Goal: Information Seeking & Learning: Learn about a topic

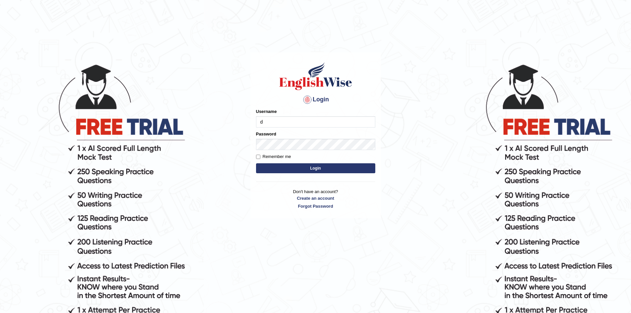
type input "dilgidiva"
click at [256, 163] on button "Login" at bounding box center [315, 168] width 119 height 10
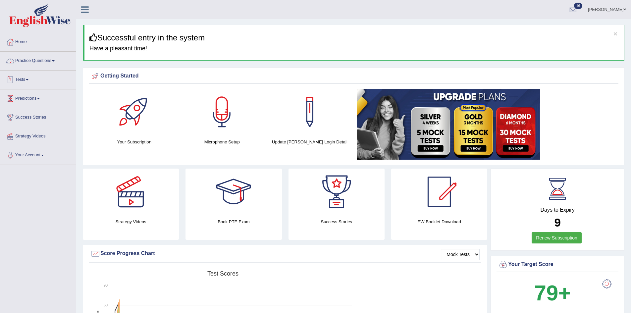
click at [34, 82] on link "Tests" at bounding box center [38, 79] width 76 height 17
click at [54, 57] on link "Practice Questions" at bounding box center [38, 60] width 76 height 17
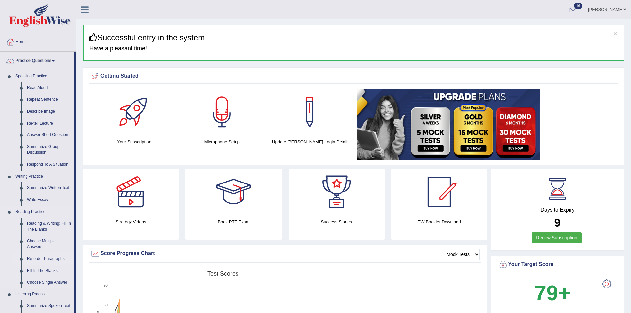
click at [40, 255] on link "Re-order Paragraphs" at bounding box center [49, 259] width 50 height 12
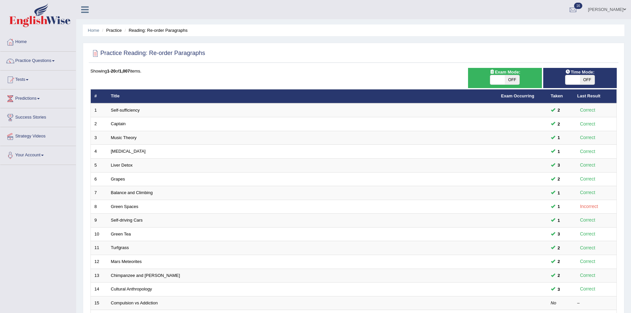
click at [515, 76] on span "OFF" at bounding box center [512, 79] width 15 height 9
checkbox input "true"
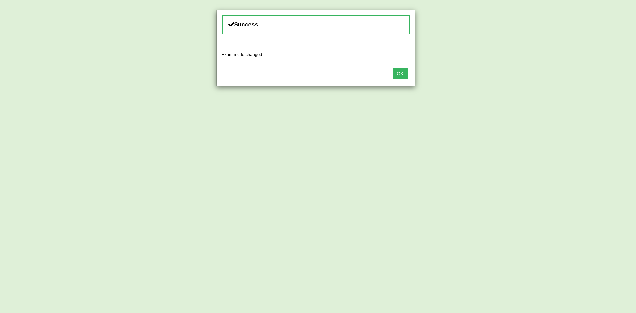
click at [584, 83] on div "Success Exam mode changed OK" at bounding box center [318, 156] width 636 height 313
click at [399, 74] on button "OK" at bounding box center [400, 73] width 15 height 11
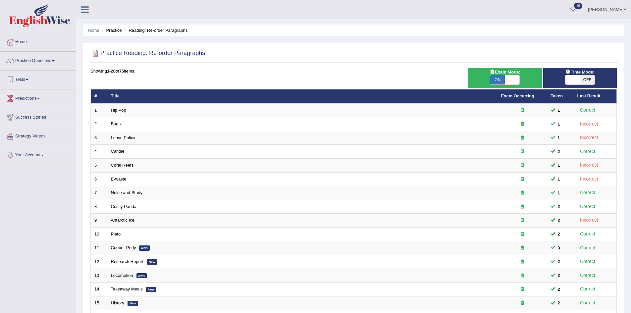
click at [586, 82] on span "OFF" at bounding box center [587, 79] width 15 height 9
checkbox input "true"
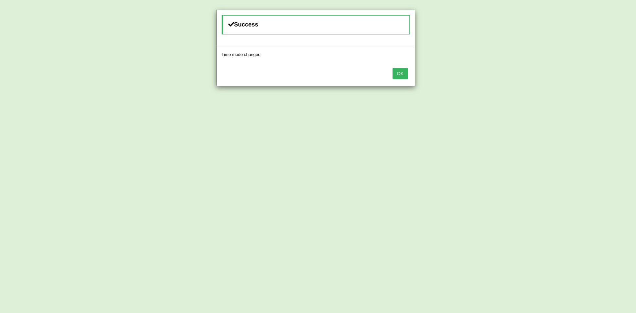
click at [401, 76] on button "OK" at bounding box center [400, 73] width 15 height 11
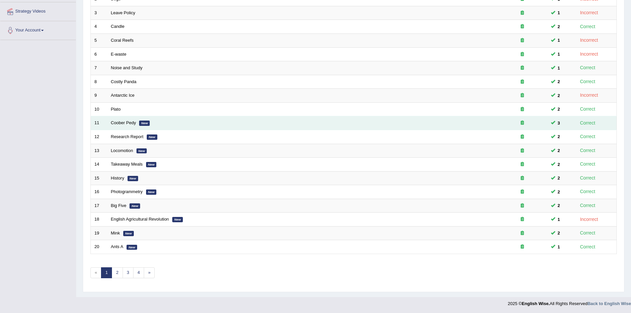
scroll to position [126, 0]
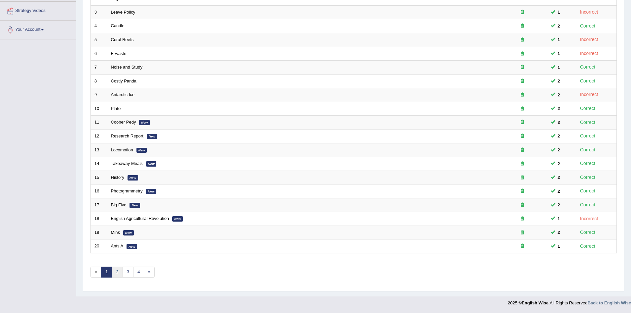
click at [117, 273] on link "2" at bounding box center [117, 272] width 11 height 11
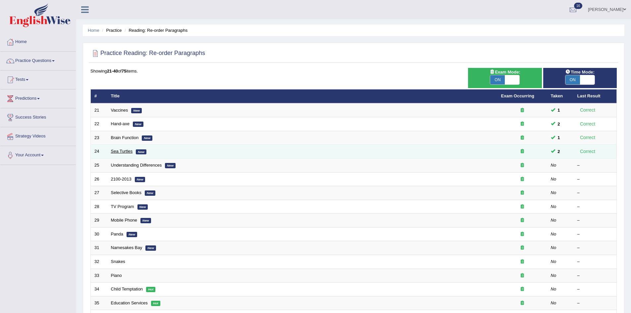
click at [116, 149] on link "Sea Turtles" at bounding box center [122, 151] width 22 height 5
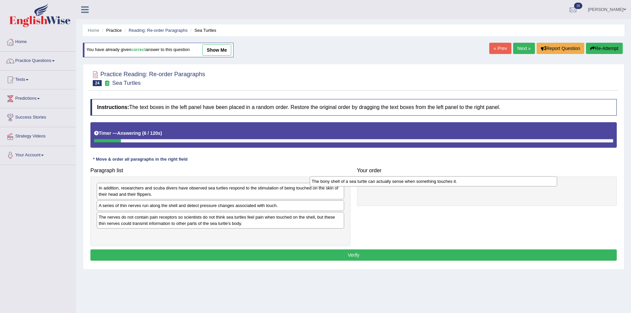
drag, startPoint x: 185, startPoint y: 220, endPoint x: 404, endPoint y: 184, distance: 221.3
click at [404, 184] on div "The bony shell of a sea turtle can actually sense when something touches it." at bounding box center [434, 181] width 248 height 10
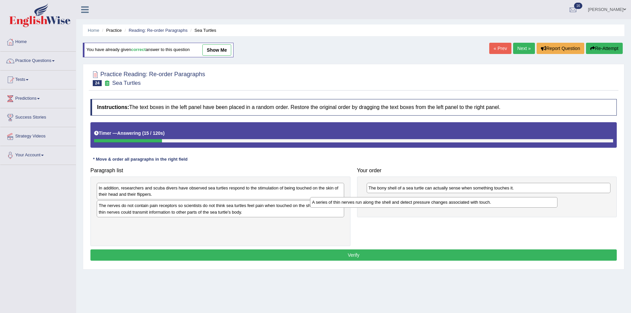
drag, startPoint x: 228, startPoint y: 209, endPoint x: 449, endPoint y: 205, distance: 221.0
click at [449, 205] on div "A series of thin nerves run along the shell and detect pressure changes associa…" at bounding box center [434, 202] width 248 height 10
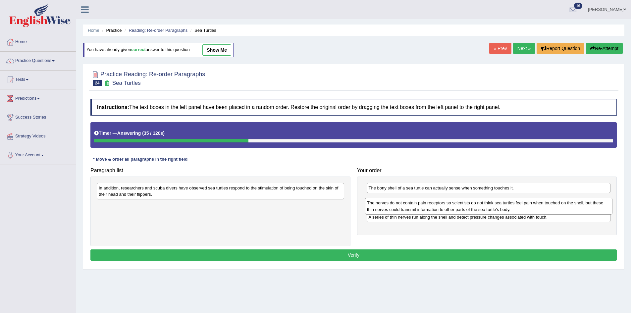
drag, startPoint x: 151, startPoint y: 210, endPoint x: 414, endPoint y: 210, distance: 263.1
click at [414, 210] on div "The nerves do not contain pain receptors so scientists do not think sea turtles…" at bounding box center [489, 206] width 248 height 17
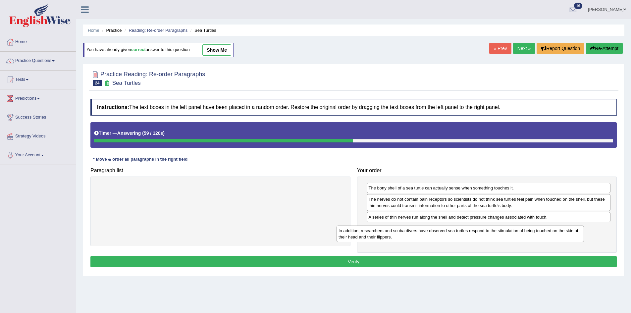
drag, startPoint x: 241, startPoint y: 192, endPoint x: 496, endPoint y: 231, distance: 258.1
click at [495, 231] on div "In addition, researchers and scuba divers have observed sea turtles respond to …" at bounding box center [461, 234] width 248 height 17
click at [479, 260] on button "Verify" at bounding box center [353, 261] width 527 height 11
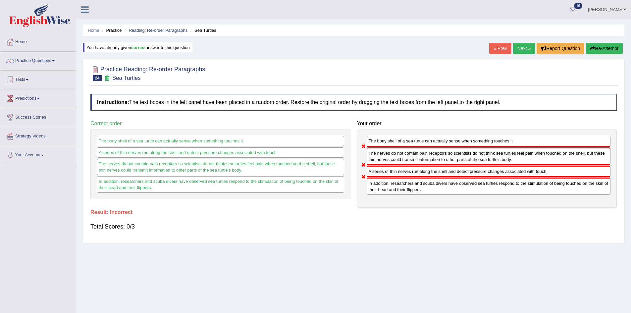
click at [603, 48] on button "Re-Attempt" at bounding box center [604, 48] width 37 height 11
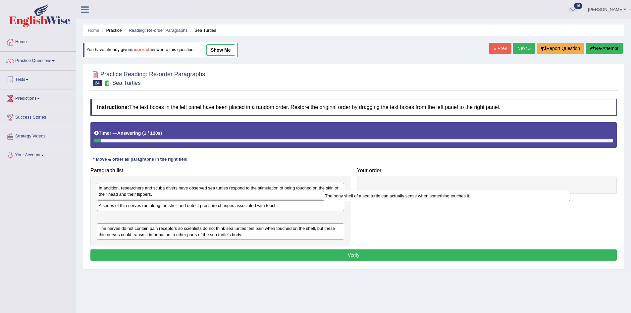
drag, startPoint x: 233, startPoint y: 216, endPoint x: 477, endPoint y: 189, distance: 245.4
click at [474, 191] on div "The bony shell of a sea turtle can actually sense when something touches it." at bounding box center [447, 196] width 248 height 10
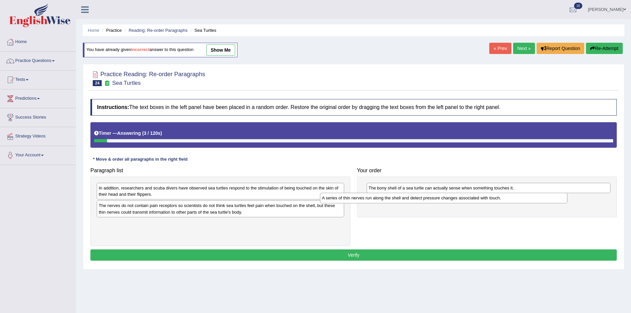
drag, startPoint x: 207, startPoint y: 207, endPoint x: 438, endPoint y: 196, distance: 231.5
click at [438, 196] on div "A series of thin nerves run along the shell and detect pressure changes associa…" at bounding box center [444, 198] width 248 height 10
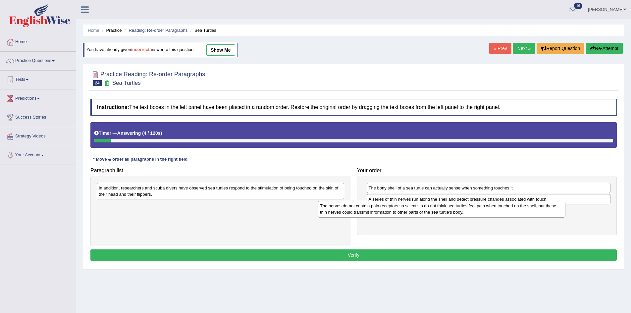
drag, startPoint x: 239, startPoint y: 207, endPoint x: 470, endPoint y: 207, distance: 231.3
click at [470, 207] on div "The nerves do not contain pain receptors so scientists do not think sea turtles…" at bounding box center [442, 209] width 248 height 17
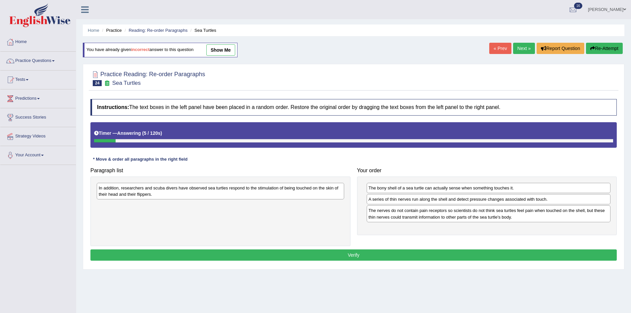
drag, startPoint x: 184, startPoint y: 182, endPoint x: 254, endPoint y: 199, distance: 72.0
click at [254, 199] on div "In addition, researchers and scuba divers have observed sea turtles respond to …" at bounding box center [220, 212] width 260 height 70
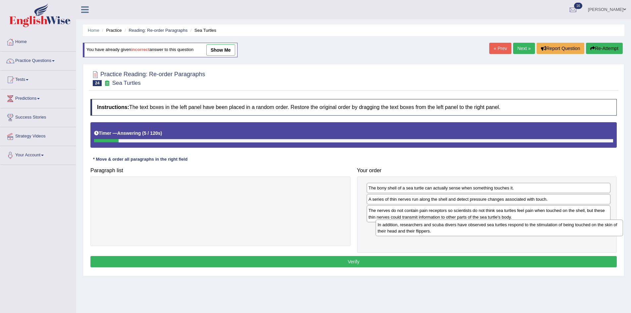
drag, startPoint x: 254, startPoint y: 199, endPoint x: 544, endPoint y: 237, distance: 292.7
click at [544, 236] on div "In addition, researchers and scuba divers have observed sea turtles respond to …" at bounding box center [500, 228] width 248 height 17
click at [489, 256] on button "Verify" at bounding box center [353, 261] width 527 height 11
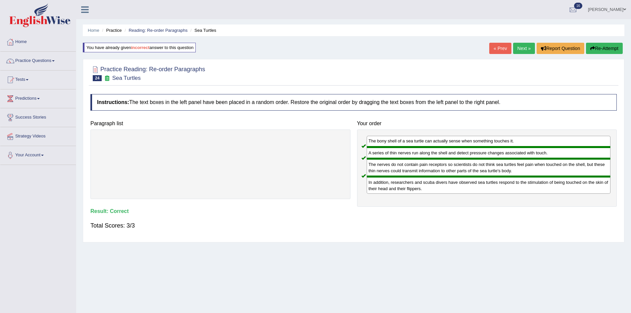
drag, startPoint x: 524, startPoint y: 50, endPoint x: 523, endPoint y: 53, distance: 3.5
click at [523, 51] on link "Next »" at bounding box center [524, 48] width 22 height 11
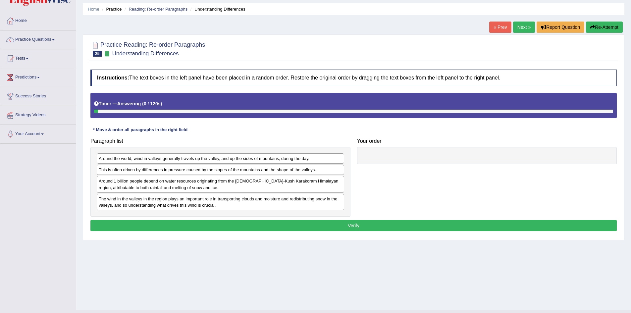
scroll to position [35, 0]
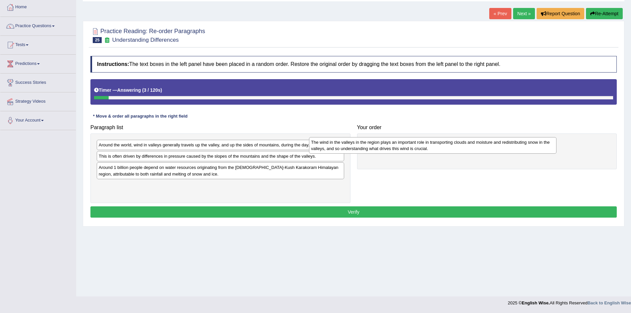
drag, startPoint x: 158, startPoint y: 190, endPoint x: 374, endPoint y: 145, distance: 220.2
click at [374, 145] on div "The wind in the valleys in the region plays an important role in transporting c…" at bounding box center [433, 145] width 248 height 17
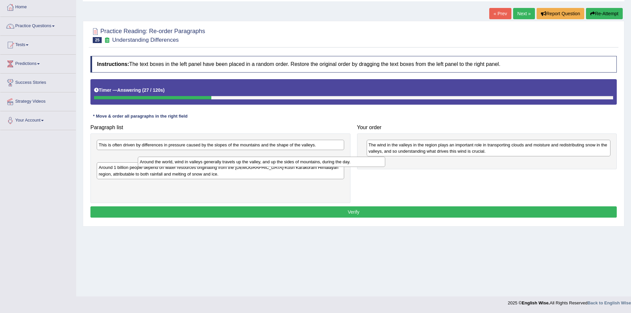
drag, startPoint x: 219, startPoint y: 145, endPoint x: 260, endPoint y: 162, distance: 44.4
click at [260, 162] on div "Around the world, wind in valleys generally travels up the valley, and up the s…" at bounding box center [262, 162] width 248 height 10
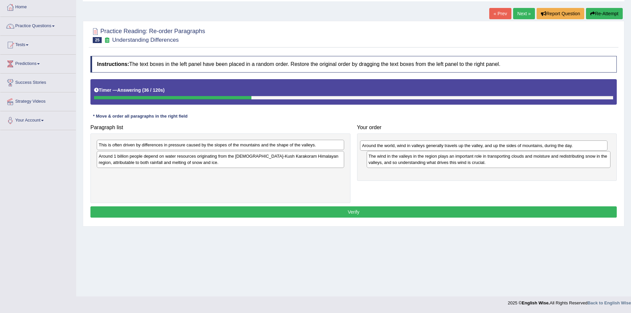
drag, startPoint x: 215, startPoint y: 160, endPoint x: 478, endPoint y: 150, distance: 263.3
click at [478, 150] on div "Around the world, wind in valleys generally travels up the valley, and up the s…" at bounding box center [484, 145] width 248 height 10
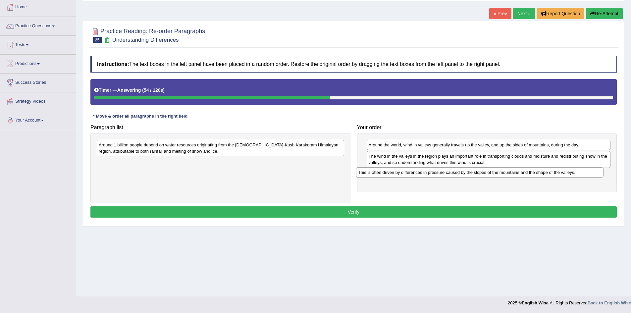
drag, startPoint x: 186, startPoint y: 146, endPoint x: 446, endPoint y: 174, distance: 261.2
click at [446, 174] on div "This is often driven by differences in pressure caused by the slopes of the mou…" at bounding box center [480, 172] width 248 height 10
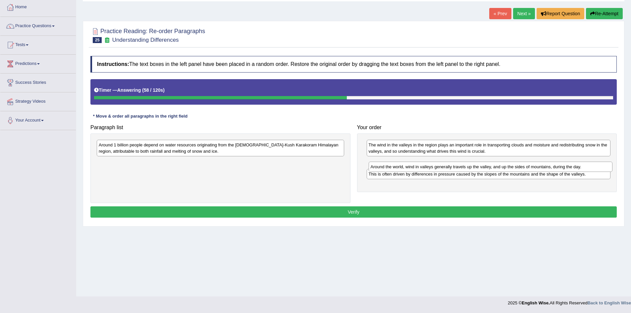
drag, startPoint x: 450, startPoint y: 143, endPoint x: 452, endPoint y: 165, distance: 22.0
click at [452, 165] on div "Around the world, wind in valleys generally travels up the valley, and up the s…" at bounding box center [491, 167] width 244 height 10
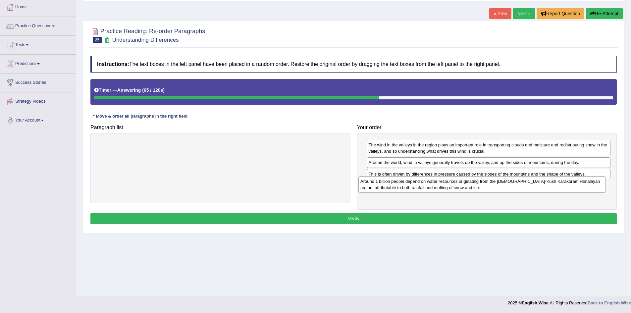
drag, startPoint x: 281, startPoint y: 147, endPoint x: 566, endPoint y: 184, distance: 287.1
click at [566, 184] on div "Around 1 billion people depend on water resources originating from the Hindu-Ku…" at bounding box center [483, 184] width 248 height 17
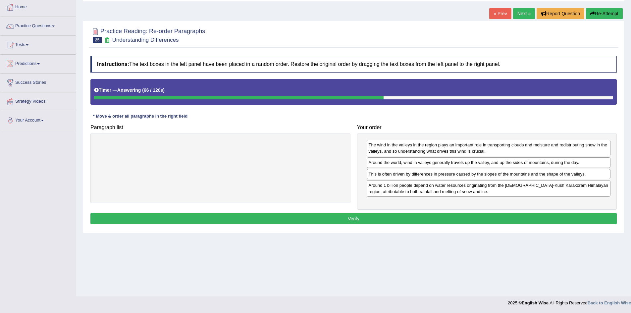
click at [503, 207] on div "The wind in the valleys in the region plays an important role in transporting c…" at bounding box center [487, 172] width 260 height 76
click at [490, 216] on button "Verify" at bounding box center [353, 218] width 527 height 11
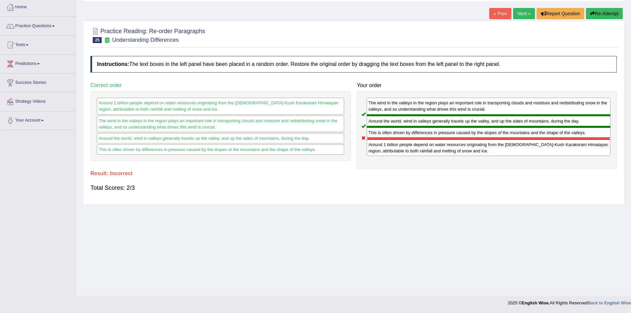
click at [526, 14] on link "Next »" at bounding box center [524, 13] width 22 height 11
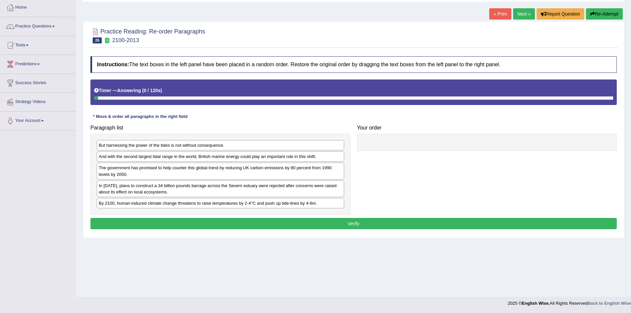
scroll to position [35, 0]
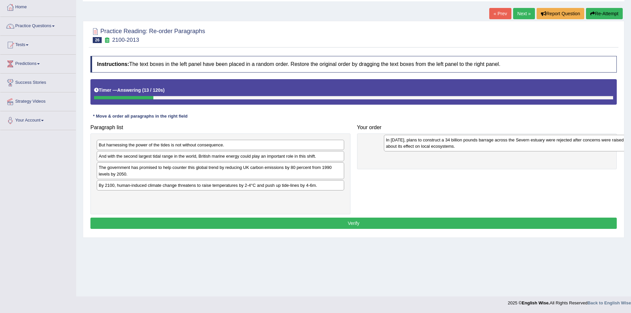
drag, startPoint x: 190, startPoint y: 194, endPoint x: 480, endPoint y: 146, distance: 293.4
click at [480, 146] on div "In [DATE], plans to construct a 34 billion pounds barrage across the Severn est…" at bounding box center [508, 143] width 248 height 17
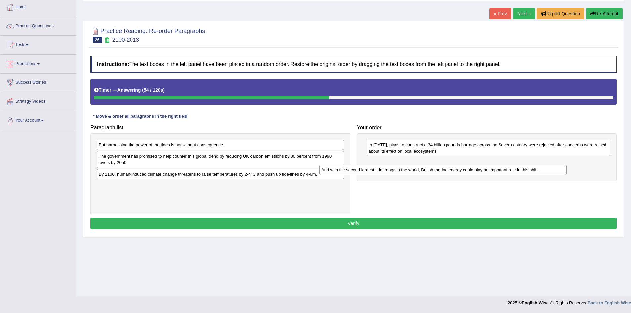
drag, startPoint x: 178, startPoint y: 158, endPoint x: 410, endPoint y: 165, distance: 231.7
click at [410, 165] on div "And with the second largest tidal range in the world, British marine energy cou…" at bounding box center [443, 170] width 248 height 10
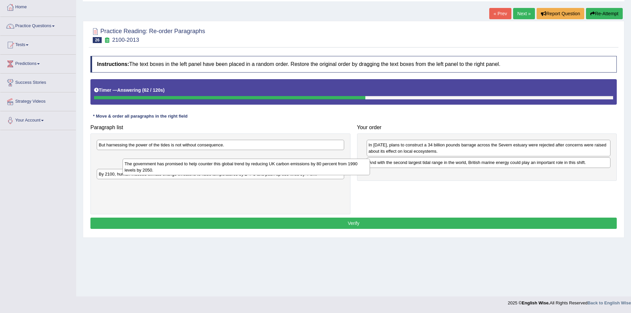
drag, startPoint x: 249, startPoint y: 151, endPoint x: 275, endPoint y: 159, distance: 27.3
click at [275, 159] on div "The government has promised to help counter this global trend by reducing UK ca…" at bounding box center [247, 167] width 248 height 17
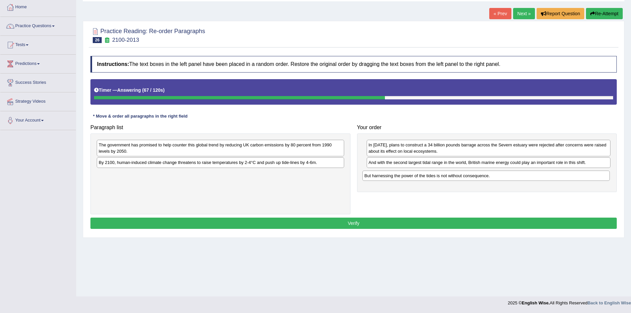
drag, startPoint x: 268, startPoint y: 148, endPoint x: 535, endPoint y: 179, distance: 268.2
click at [535, 179] on div "But harnessing the power of the tides is not without consequence." at bounding box center [486, 176] width 248 height 10
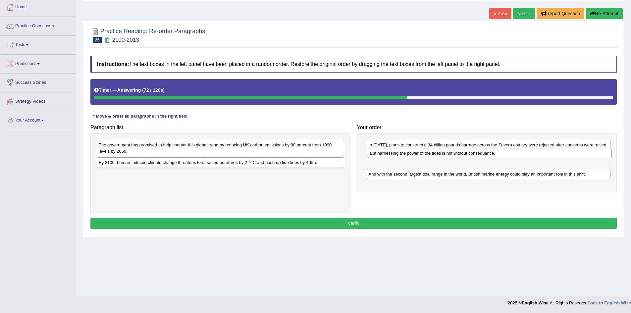
drag, startPoint x: 498, startPoint y: 178, endPoint x: 499, endPoint y: 164, distance: 13.6
click at [499, 158] on div "But harnessing the power of the tides is not without consequence." at bounding box center [490, 153] width 244 height 10
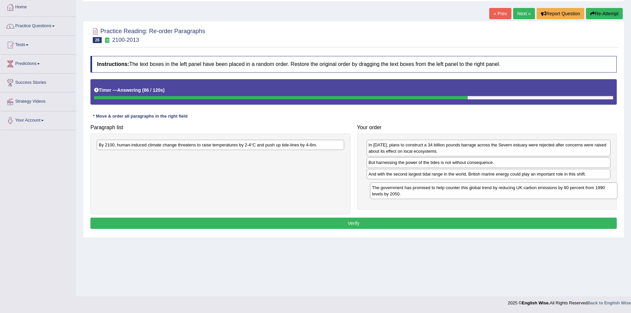
drag, startPoint x: 156, startPoint y: 150, endPoint x: 427, endPoint y: 188, distance: 274.3
click at [428, 190] on div "The government has promised to help counter this global trend by reducing UK ca…" at bounding box center [494, 191] width 248 height 17
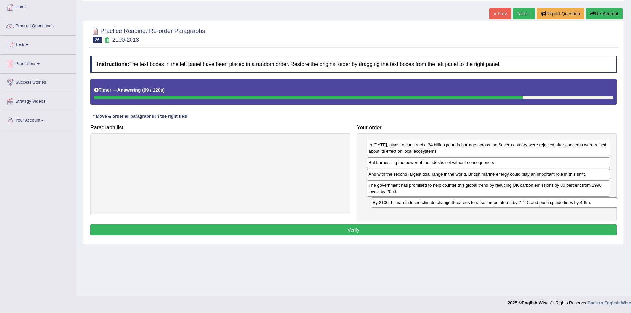
drag, startPoint x: 315, startPoint y: 148, endPoint x: 589, endPoint y: 205, distance: 280.0
click at [589, 205] on div "By 2100, human-induced climate change threatens to raise temperatures by 2-4°C …" at bounding box center [495, 202] width 248 height 10
click at [442, 225] on button "Verify" at bounding box center [353, 229] width 527 height 11
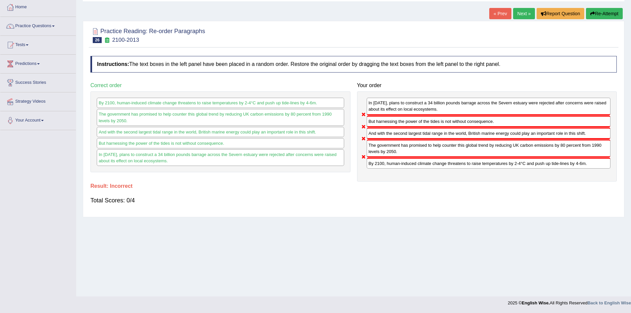
click at [603, 8] on button "Re-Attempt" at bounding box center [604, 13] width 37 height 11
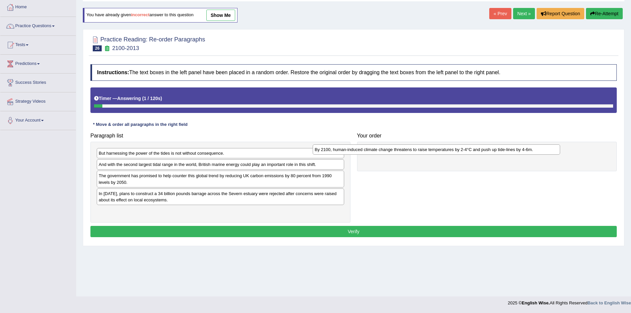
drag, startPoint x: 192, startPoint y: 214, endPoint x: 417, endPoint y: 148, distance: 234.9
click at [417, 148] on div "By 2100, human-induced climate change threatens to raise temperatures by 2-4°C …" at bounding box center [437, 149] width 248 height 10
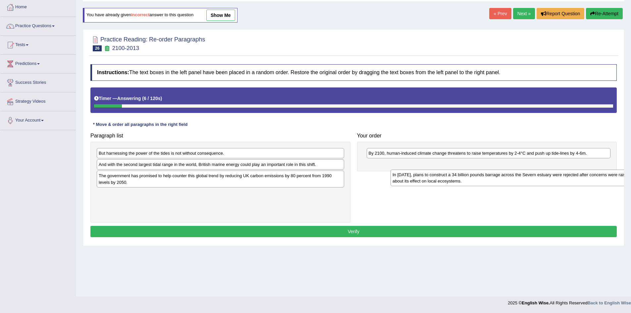
drag, startPoint x: 221, startPoint y: 200, endPoint x: 501, endPoint y: 170, distance: 281.6
click at [510, 172] on div "In 2013, plans to construct a 34 billion pounds barrage across the Severn estua…" at bounding box center [515, 178] width 248 height 17
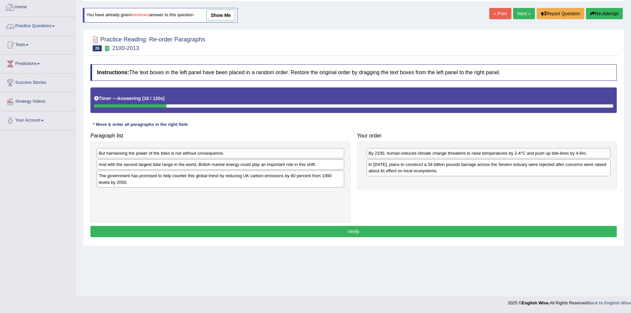
click at [12, 9] on div at bounding box center [10, 7] width 10 height 10
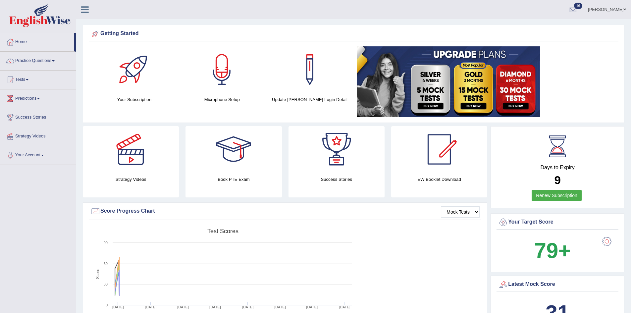
click at [611, 11] on link "[PERSON_NAME]" at bounding box center [607, 8] width 48 height 17
click at [583, 83] on link "Log out" at bounding box center [595, 86] width 72 height 15
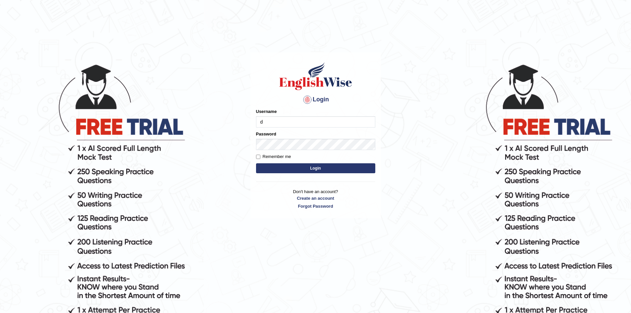
type input "dilgidiva"
click at [333, 169] on button "Login" at bounding box center [315, 168] width 119 height 10
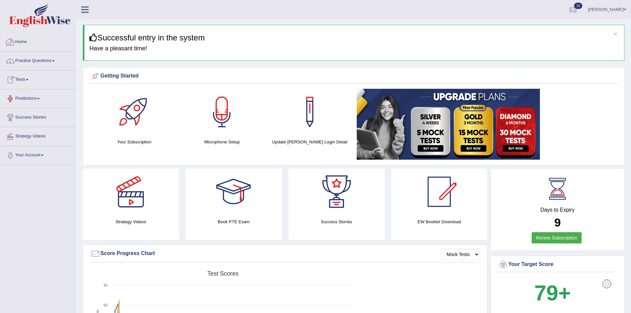
click at [26, 62] on link "Practice Questions" at bounding box center [38, 60] width 76 height 17
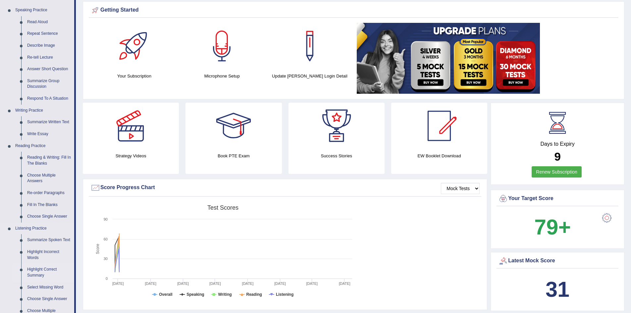
scroll to position [66, 0]
click at [36, 190] on link "Re-order Paragraphs" at bounding box center [49, 193] width 50 height 12
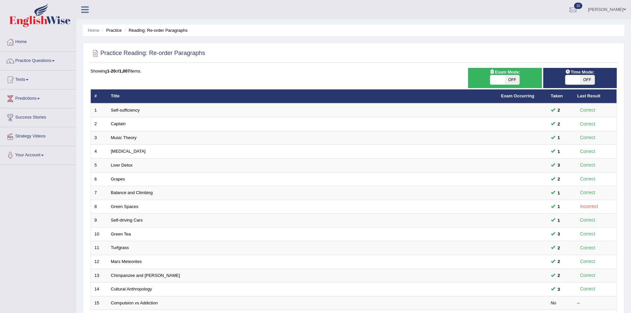
click at [515, 81] on span "OFF" at bounding box center [512, 79] width 15 height 9
checkbox input "true"
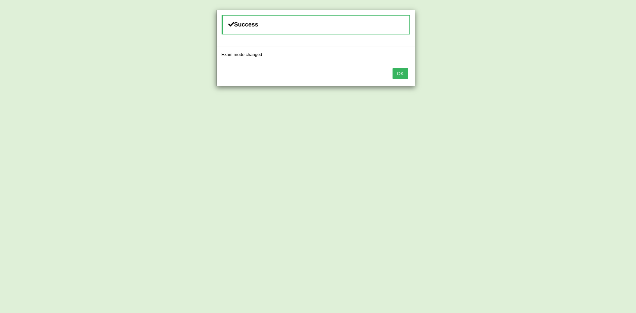
click at [404, 76] on button "OK" at bounding box center [400, 73] width 15 height 11
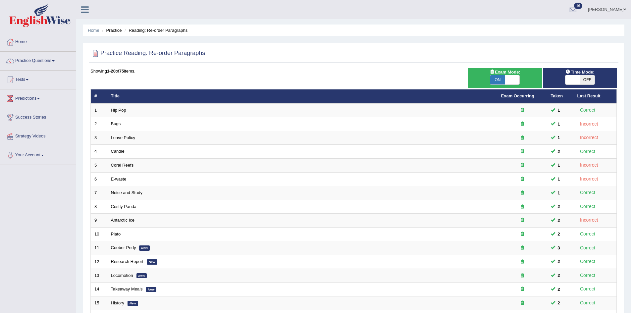
click at [585, 79] on span "OFF" at bounding box center [587, 79] width 15 height 9
checkbox input "true"
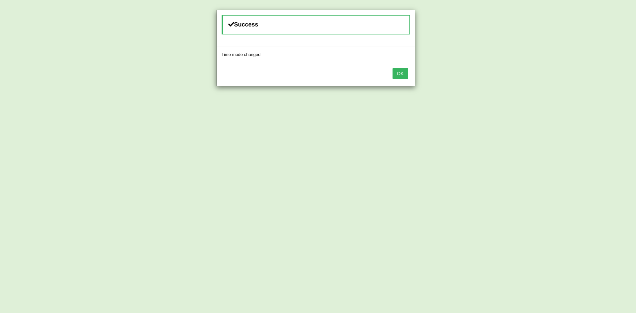
click at [405, 73] on button "OK" at bounding box center [400, 73] width 15 height 11
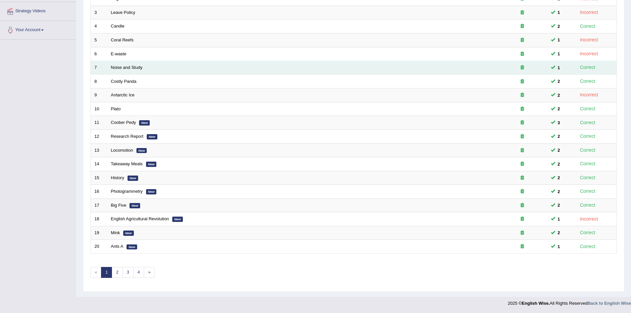
scroll to position [126, 0]
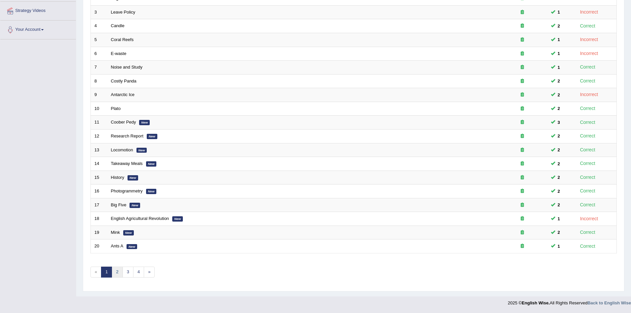
click at [118, 275] on link "2" at bounding box center [117, 272] width 11 height 11
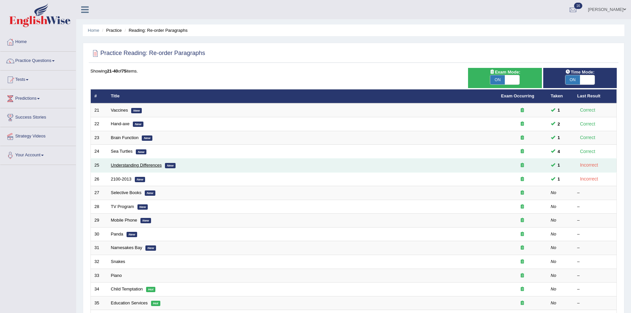
click at [137, 166] on link "Understanding Differences" at bounding box center [136, 165] width 51 height 5
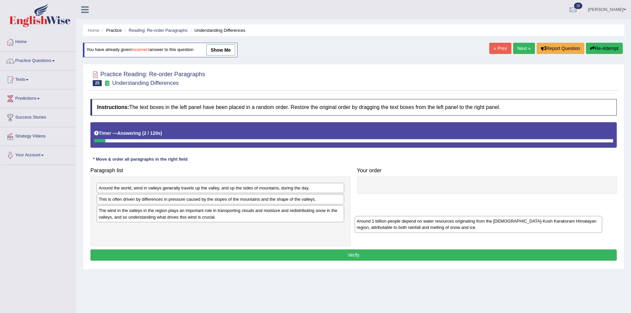
drag, startPoint x: 161, startPoint y: 213, endPoint x: 423, endPoint y: 197, distance: 262.9
click at [424, 216] on div "Around 1 billion people depend on water resources originating from the Hindu-Ku…" at bounding box center [479, 224] width 248 height 17
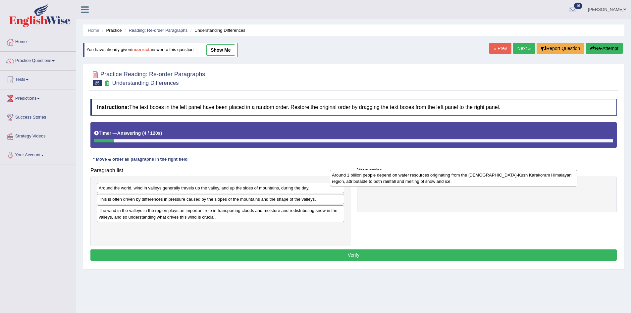
drag, startPoint x: 293, startPoint y: 236, endPoint x: 527, endPoint y: 182, distance: 239.3
click at [527, 182] on div "Around 1 billion people depend on water resources originating from the Hindu-Ku…" at bounding box center [454, 178] width 248 height 17
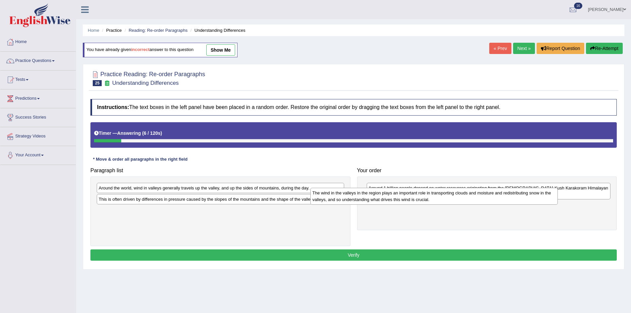
drag, startPoint x: 249, startPoint y: 215, endPoint x: 464, endPoint y: 196, distance: 215.5
click at [466, 196] on div "The wind in the valleys in the region plays an important role in transporting c…" at bounding box center [434, 196] width 248 height 17
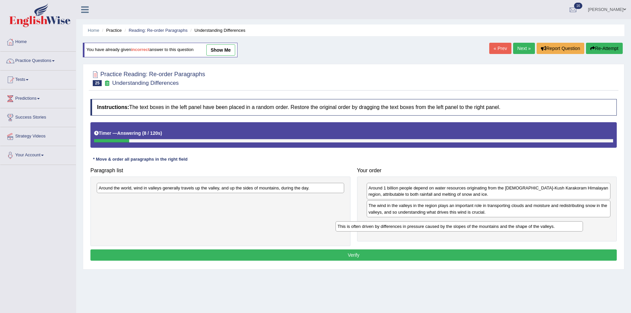
drag, startPoint x: 268, startPoint y: 201, endPoint x: 505, endPoint y: 226, distance: 238.9
click at [507, 228] on div "This is often driven by differences in pressure caused by the slopes of the mou…" at bounding box center [460, 226] width 248 height 10
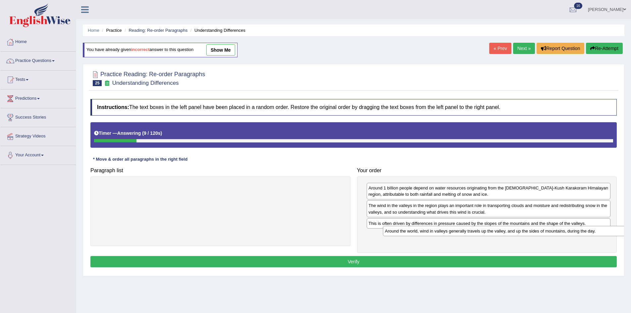
drag, startPoint x: 266, startPoint y: 191, endPoint x: 552, endPoint y: 233, distance: 288.4
click at [552, 233] on div "Around the world, wind in valleys generally travels up the valley, and up the s…" at bounding box center [507, 231] width 248 height 10
click at [530, 262] on button "Verify" at bounding box center [353, 261] width 527 height 11
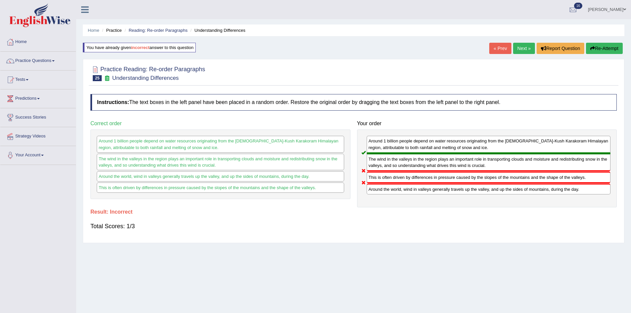
click at [519, 51] on link "Next »" at bounding box center [524, 48] width 22 height 11
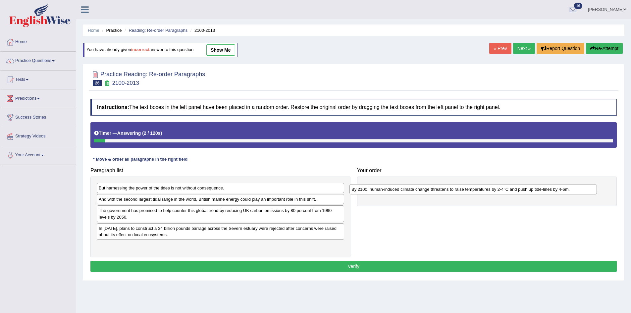
drag, startPoint x: 171, startPoint y: 247, endPoint x: 426, endPoint y: 184, distance: 263.4
click at [426, 185] on div "By 2100, human-induced climate change threatens to raise temperatures by 2-4°C …" at bounding box center [474, 189] width 248 height 10
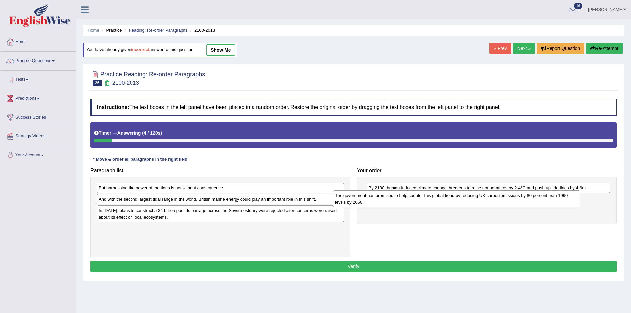
drag, startPoint x: 250, startPoint y: 214, endPoint x: 468, endPoint y: 201, distance: 218.0
click at [487, 199] on div "The government has promised to help counter this global trend by reducing UK ca…" at bounding box center [457, 199] width 248 height 17
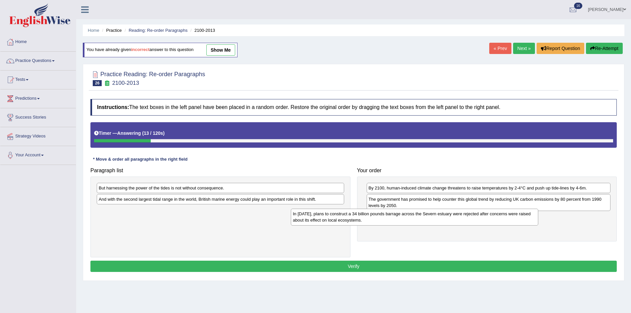
drag, startPoint x: 213, startPoint y: 217, endPoint x: 426, endPoint y: 217, distance: 213.1
click at [426, 217] on div "In 2013, plans to construct a 34 billion pounds barrage across the Severn estua…" at bounding box center [415, 217] width 248 height 17
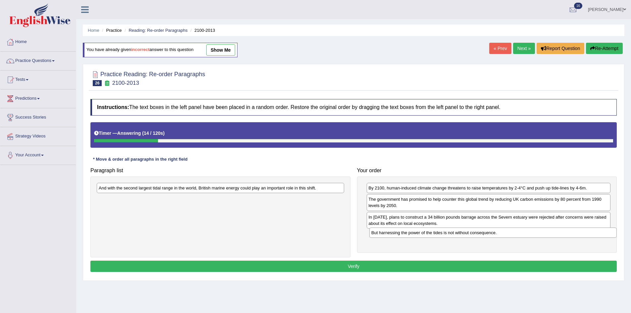
drag, startPoint x: 246, startPoint y: 191, endPoint x: 519, endPoint y: 236, distance: 276.3
click at [519, 236] on div "But harnessing the power of the tides is not without consequence." at bounding box center [493, 233] width 248 height 10
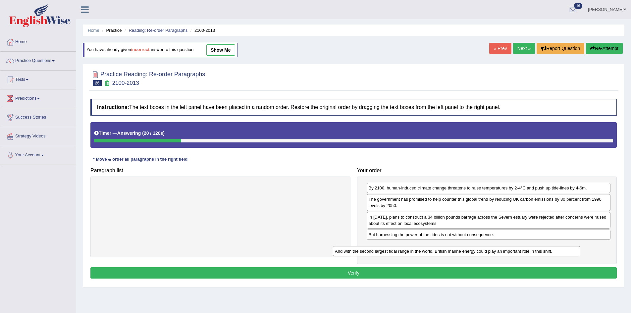
drag, startPoint x: 232, startPoint y: 189, endPoint x: 472, endPoint y: 252, distance: 247.8
click at [472, 252] on div "And with the second largest tidal range in the world, British marine energy cou…" at bounding box center [457, 251] width 248 height 10
drag, startPoint x: 449, startPoint y: 238, endPoint x: 456, endPoint y: 253, distance: 17.4
click at [456, 253] on div "But harnessing the power of the tides is not without consequence." at bounding box center [496, 251] width 244 height 10
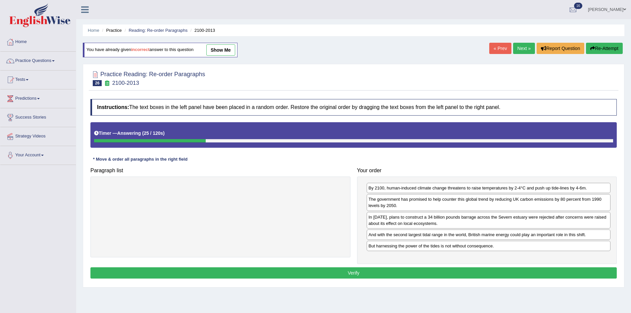
click at [443, 265] on div "Instructions: The text boxes in the left panel have been placed in a random ord…" at bounding box center [354, 190] width 530 height 188
click at [443, 269] on button "Verify" at bounding box center [353, 272] width 527 height 11
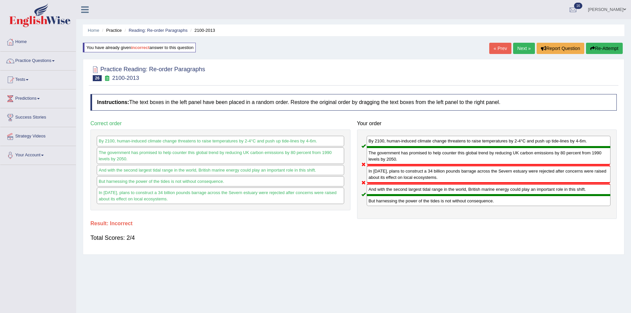
click at [621, 13] on link "Dilgi Divakar" at bounding box center [607, 8] width 48 height 17
click at [593, 87] on link "Log out" at bounding box center [595, 86] width 72 height 15
